Goal: Task Accomplishment & Management: Complete application form

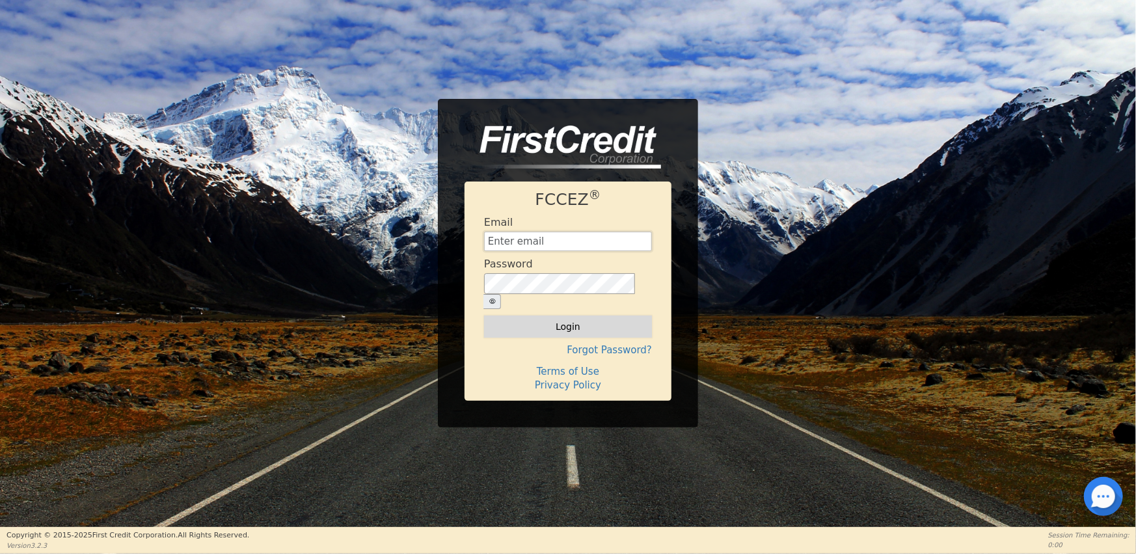
type input "[EMAIL_ADDRESS][DOMAIN_NAME]"
click at [572, 323] on button "Login" at bounding box center [568, 327] width 168 height 22
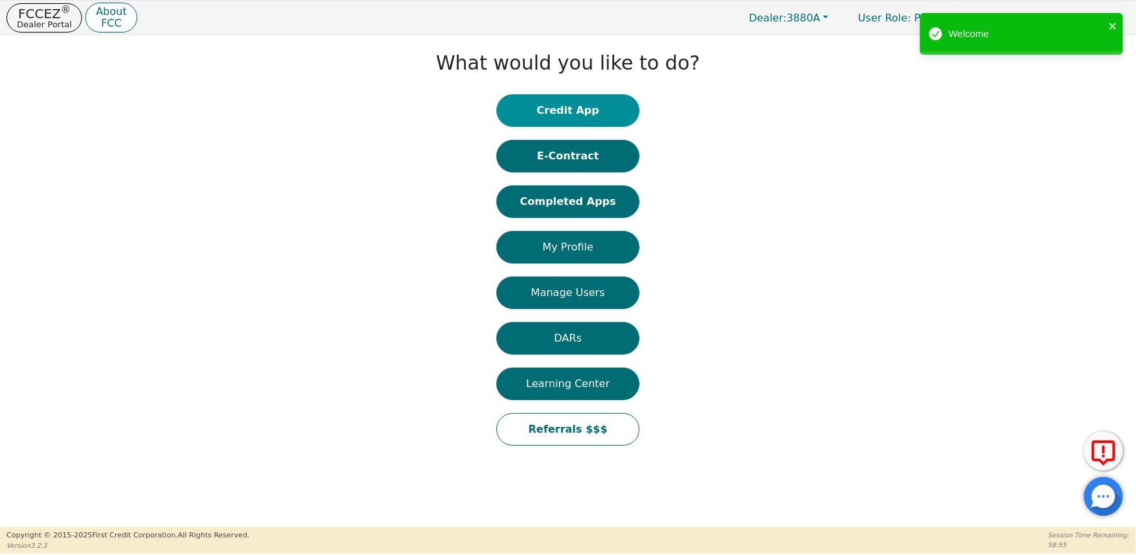
click at [560, 113] on button "Credit App" at bounding box center [568, 110] width 143 height 33
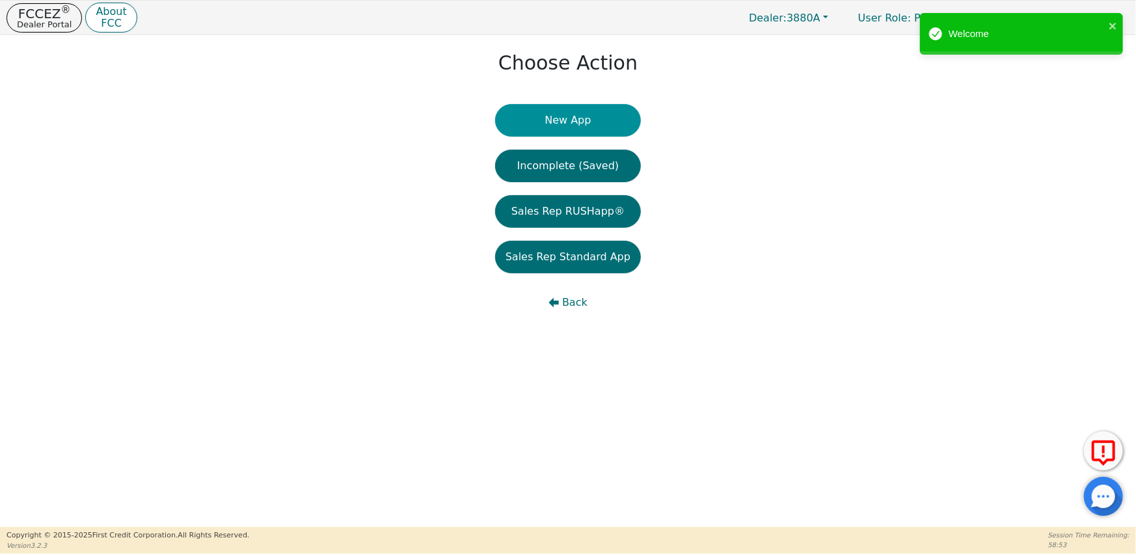
click at [581, 121] on button "New App" at bounding box center [568, 120] width 146 height 33
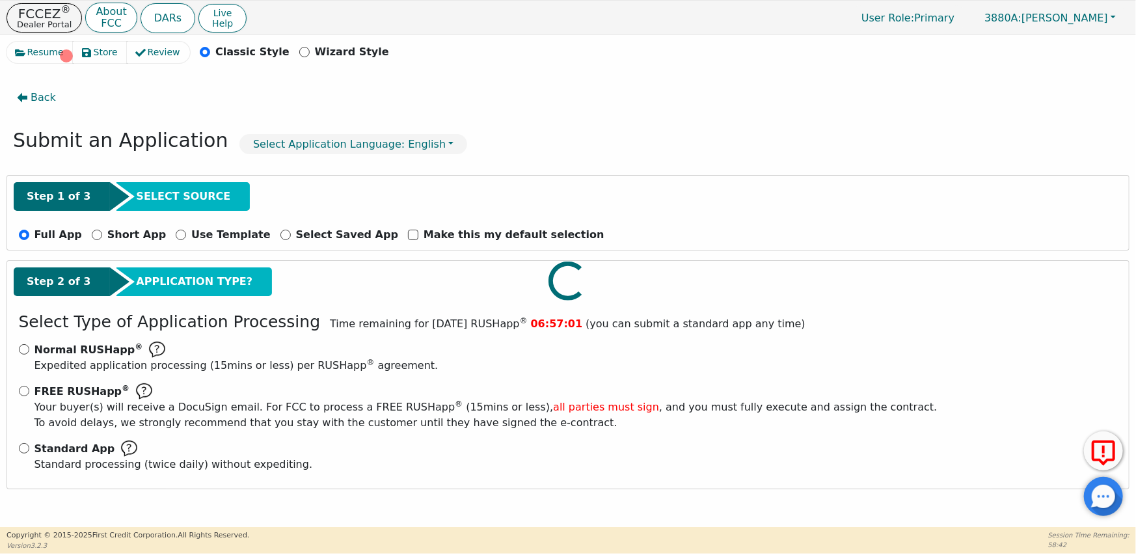
click at [87, 42] on div at bounding box center [568, 42] width 1123 height 0
click at [92, 235] on input "Short App" at bounding box center [97, 235] width 10 height 10
radio input "true"
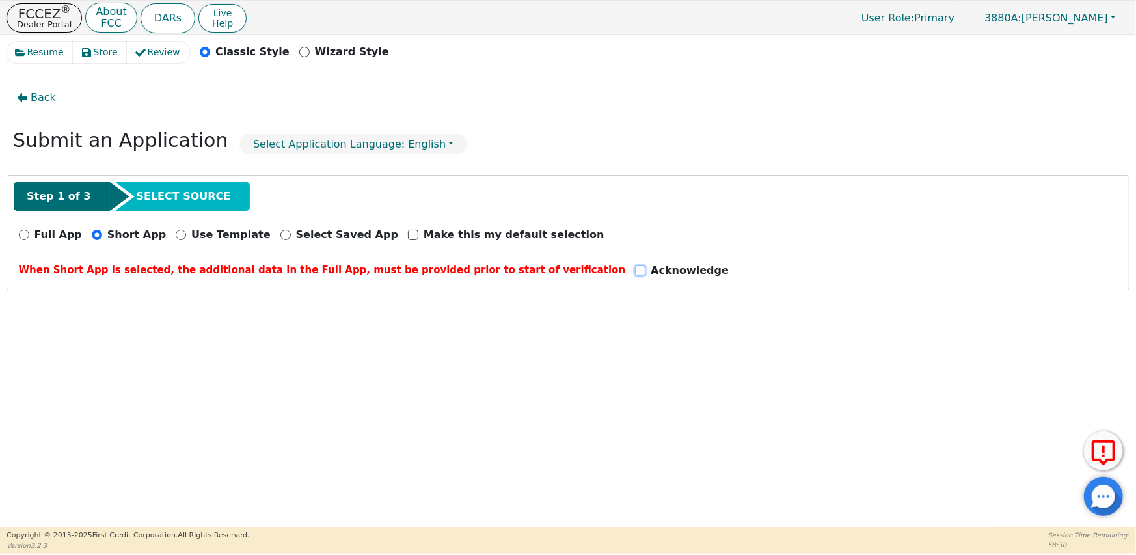
click at [635, 270] on input "Acknowledge" at bounding box center [640, 270] width 10 height 10
checkbox input "true"
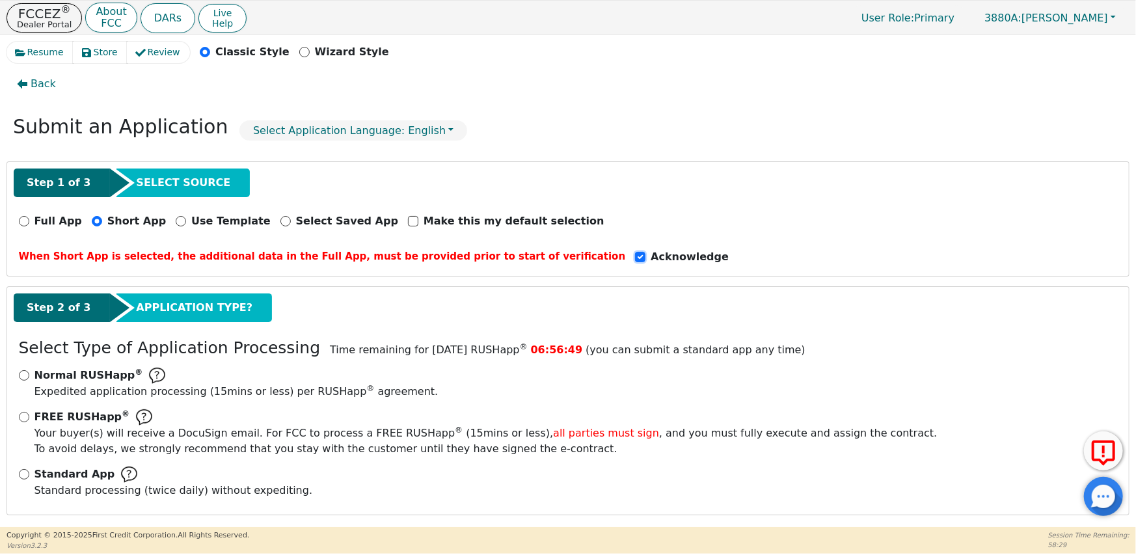
scroll to position [18, 0]
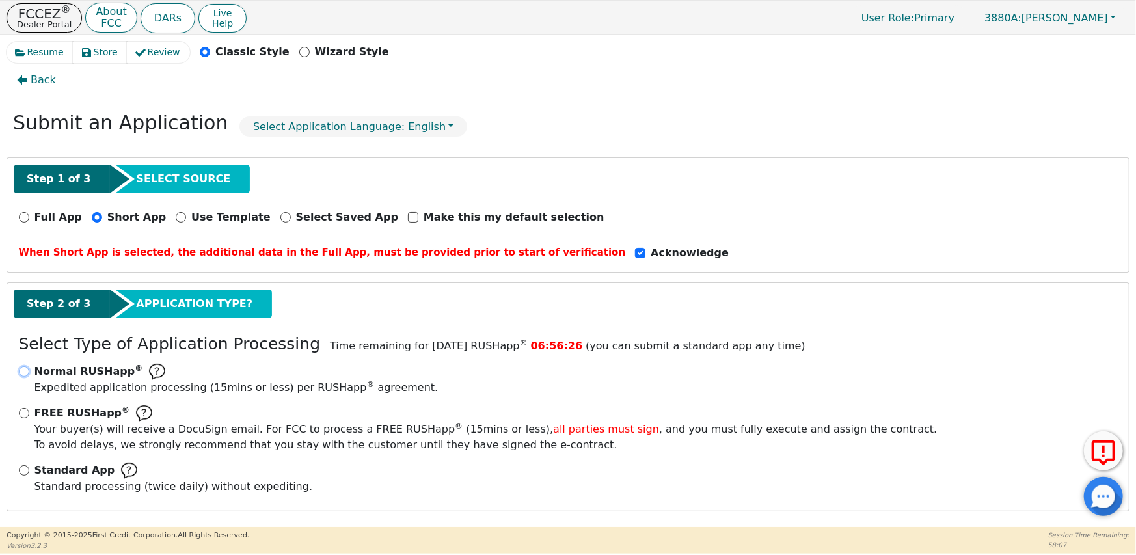
click at [26, 371] on input "Normal RUSHapp ® Expedited application processing ( 15 mins or less) per RUSHap…" at bounding box center [24, 371] width 10 height 10
radio input "true"
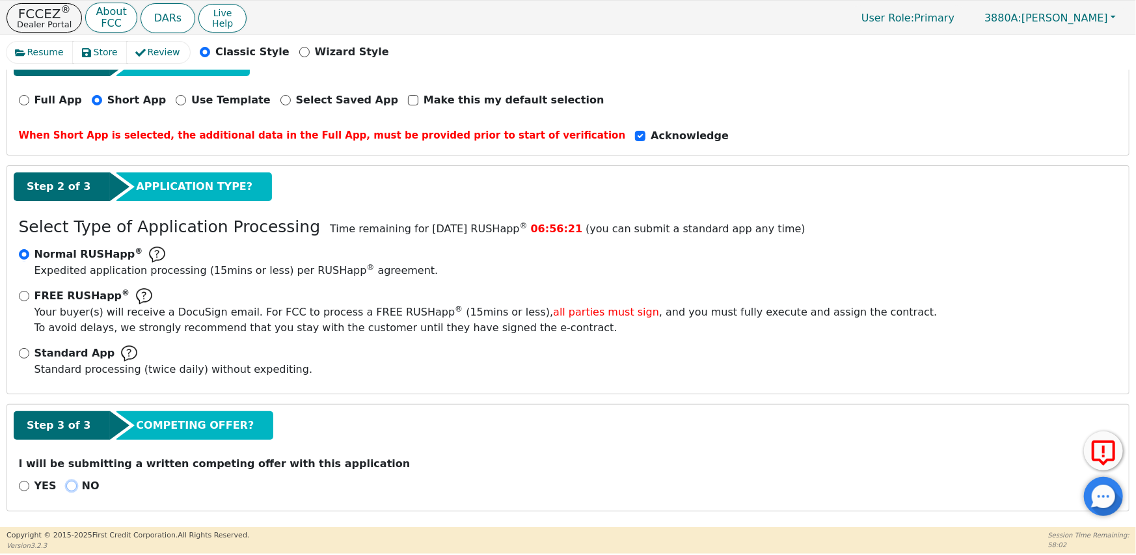
click at [66, 483] on input "NO" at bounding box center [71, 486] width 10 height 10
radio input "true"
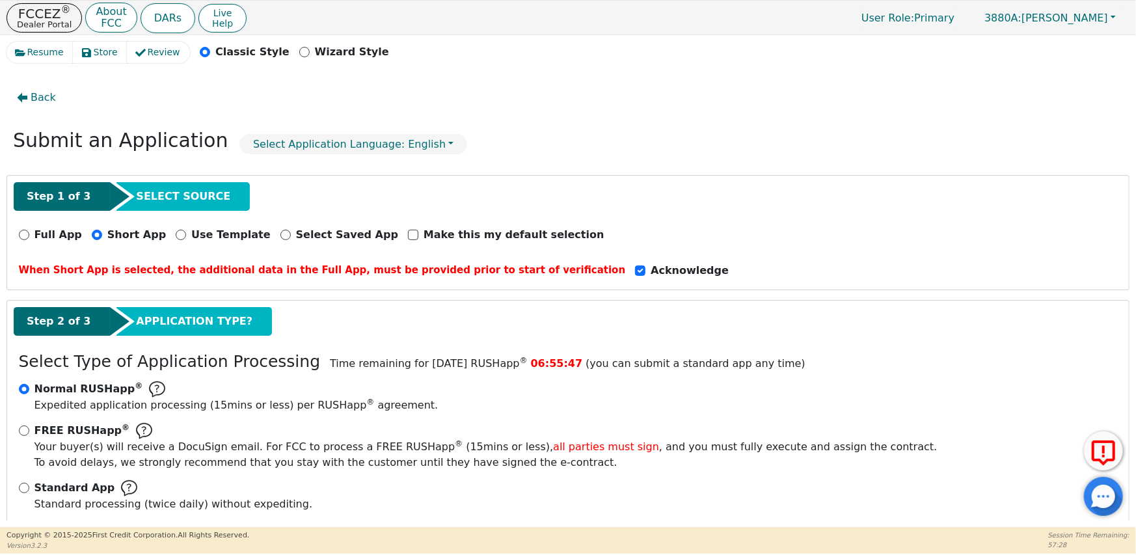
scroll to position [0, 0]
click at [26, 236] on input "Full App" at bounding box center [24, 235] width 10 height 10
radio input "true"
